Goal: Task Accomplishment & Management: Use online tool/utility

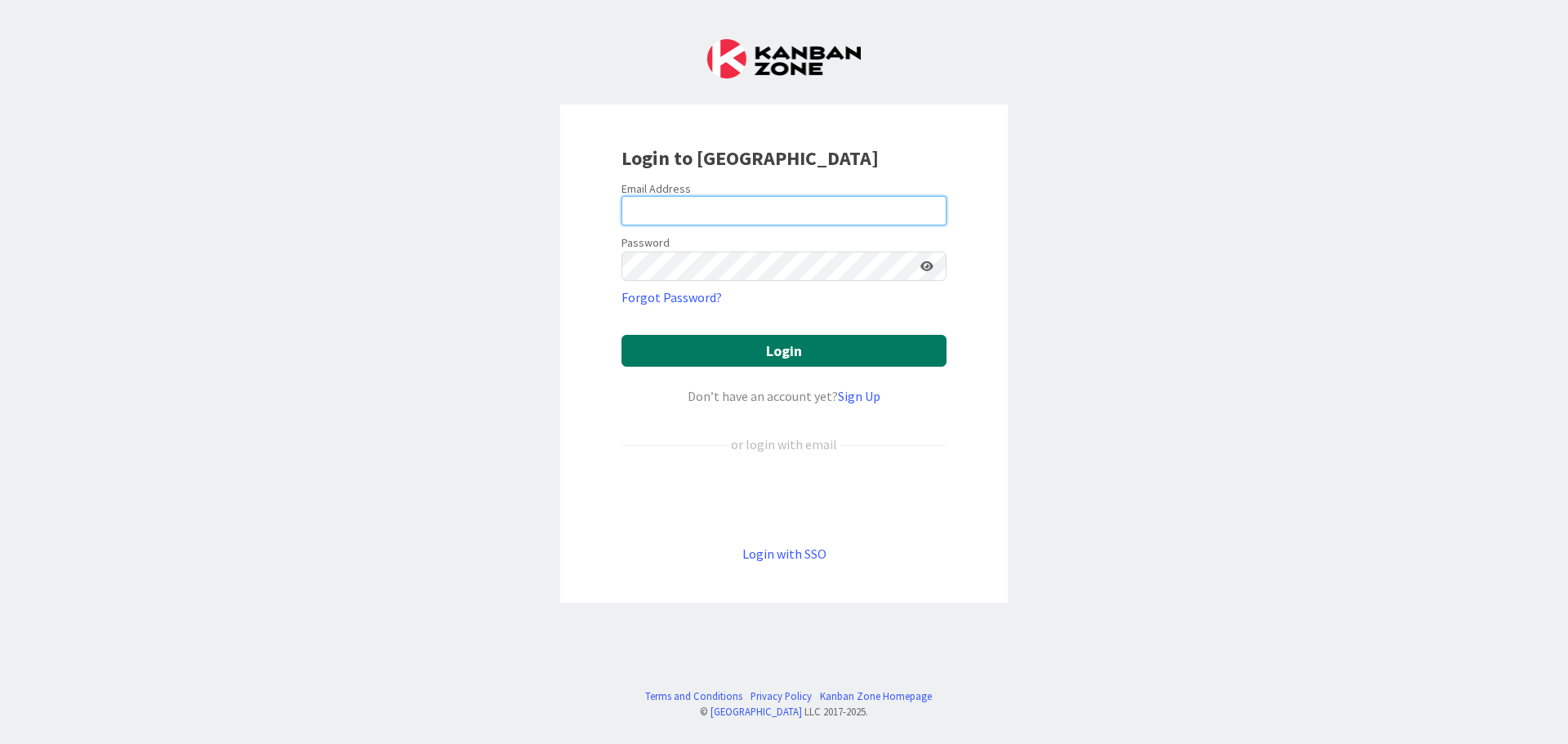
type input "[EMAIL_ADDRESS][DOMAIN_NAME]"
click at [804, 345] on button "Login" at bounding box center [784, 350] width 325 height 31
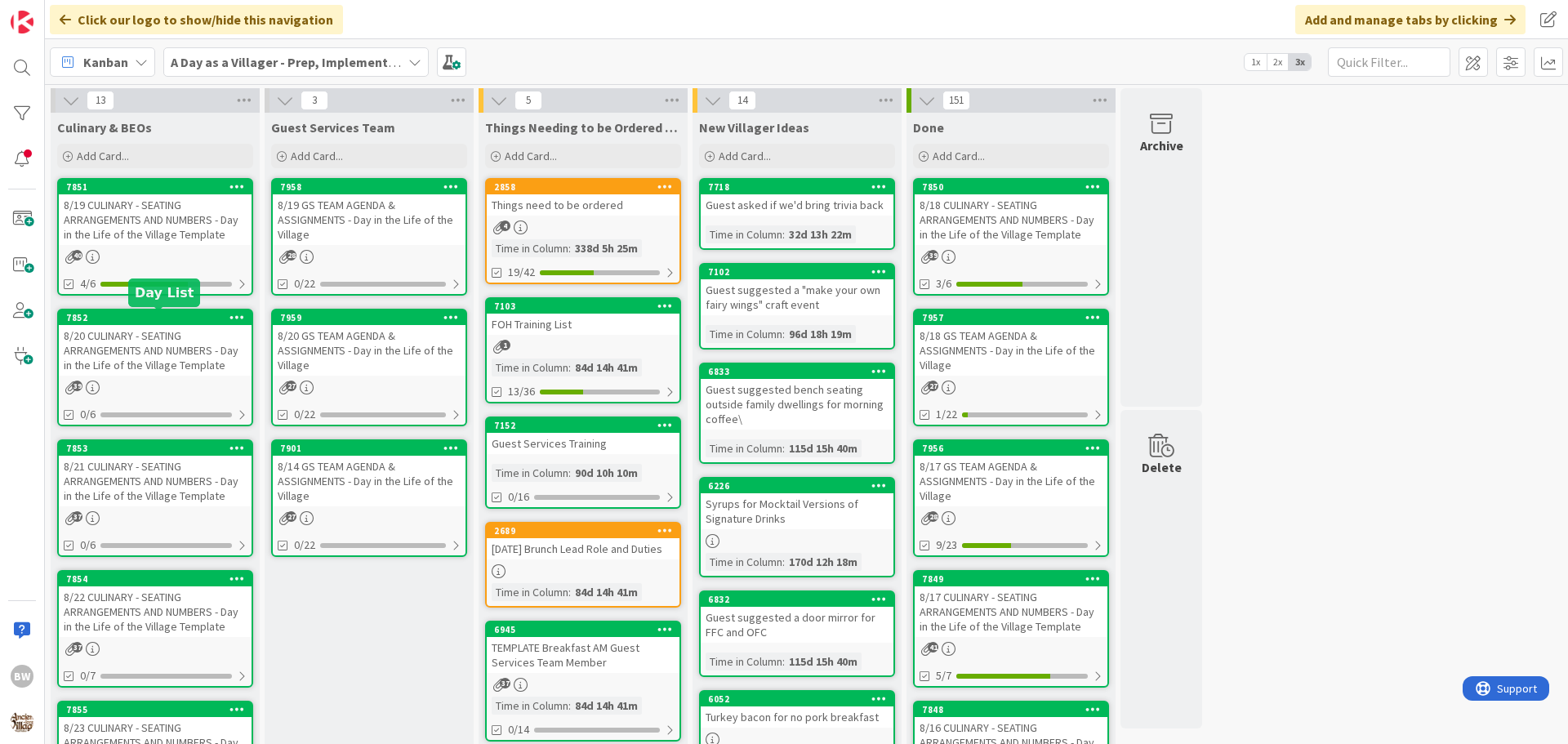
click at [134, 315] on div "7852" at bounding box center [158, 318] width 186 height 12
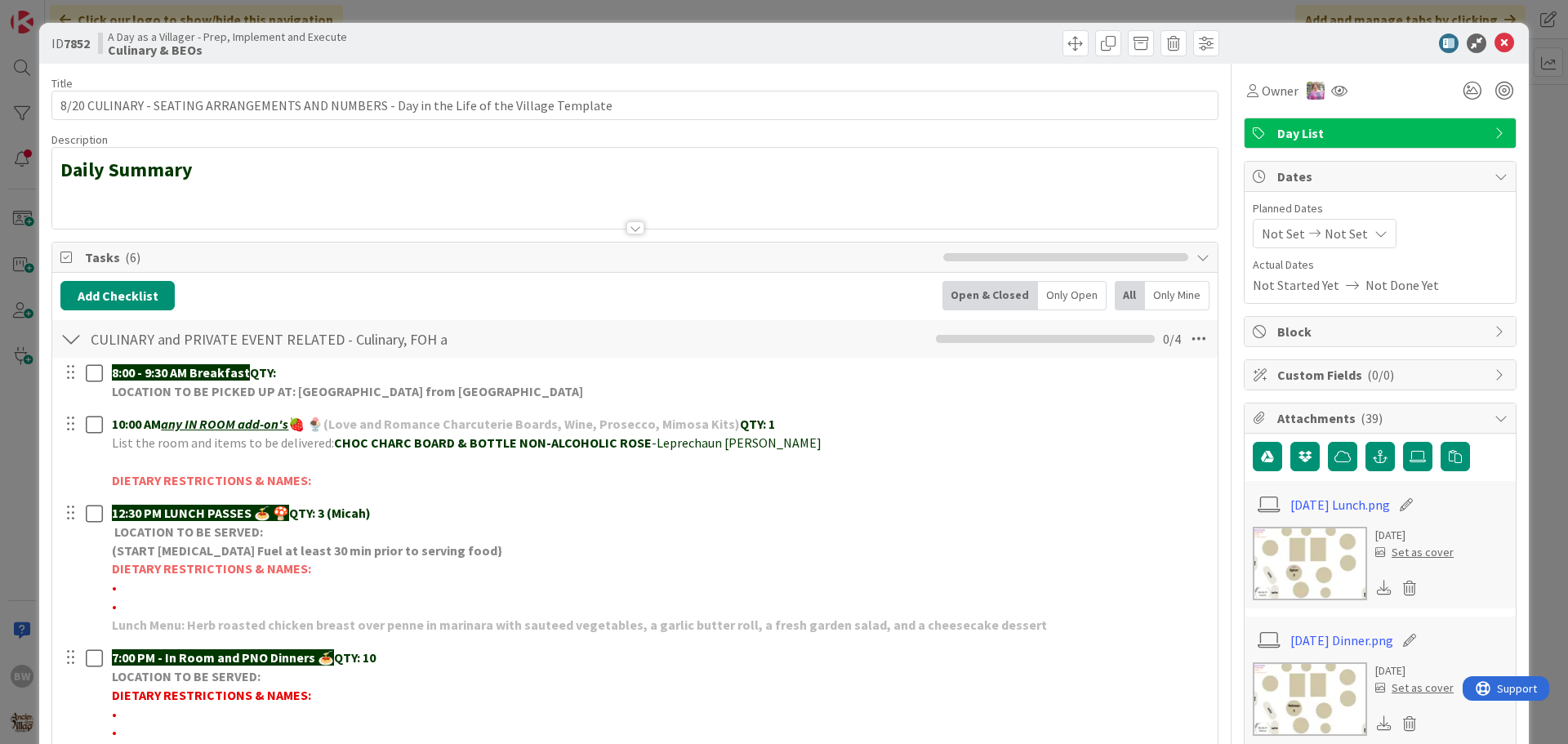
click at [636, 216] on div at bounding box center [634, 207] width 1165 height 41
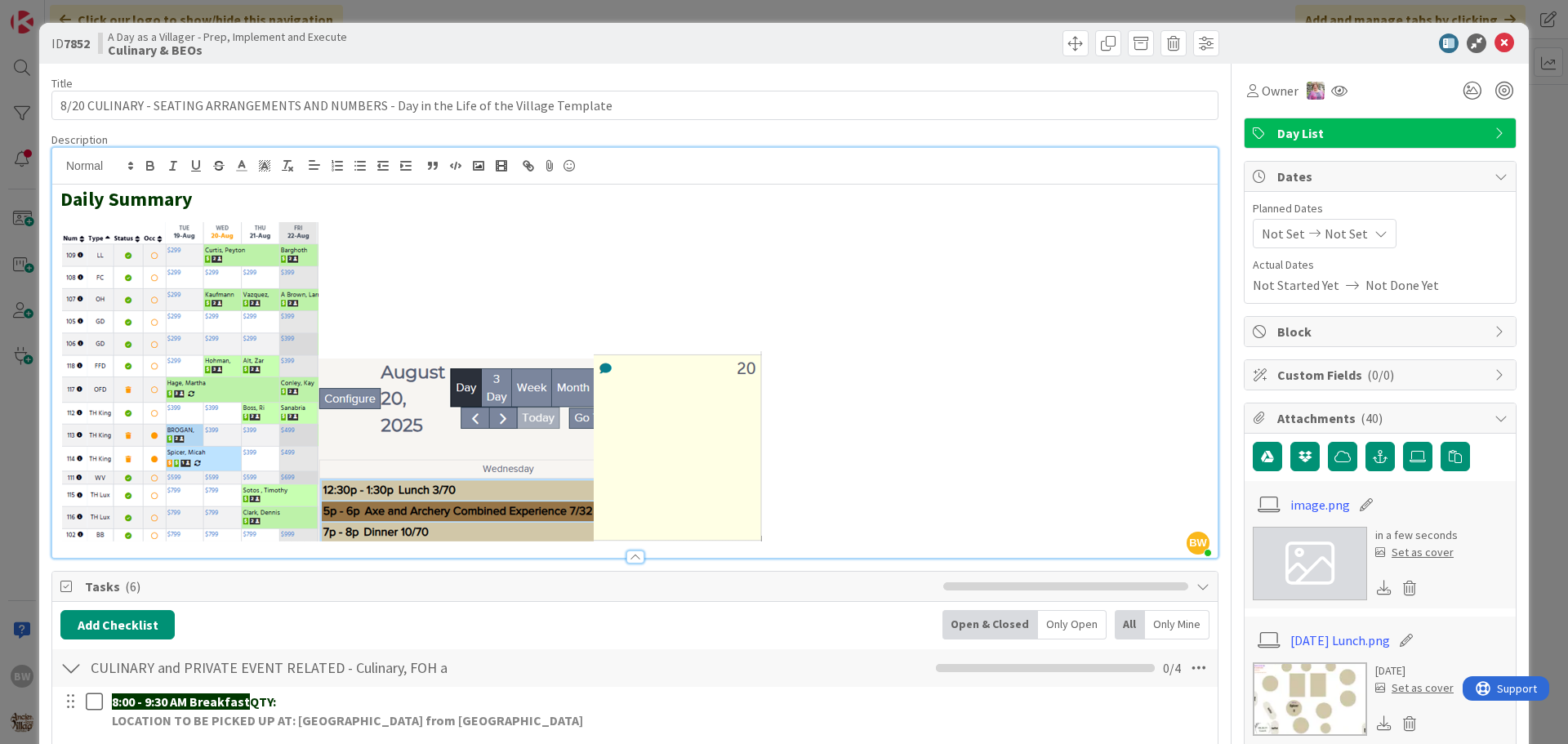
click at [737, 615] on div "Add Checklist Open & Closed Only Open All Only Mine" at bounding box center [635, 624] width 1149 height 29
